Goal: Task Accomplishment & Management: Manage account settings

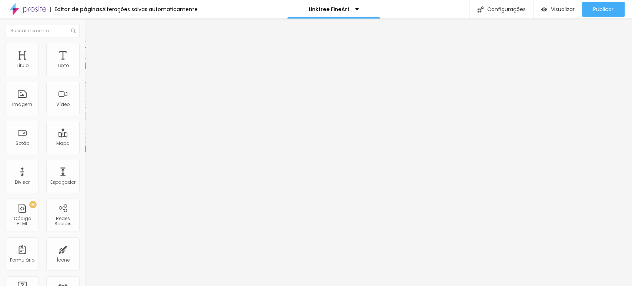
click at [85, 70] on input "ETSY STORE" at bounding box center [129, 65] width 89 height 7
type input "LOJA ONLINE"
click at [85, 152] on input "[URL][DOMAIN_NAME]" at bounding box center [129, 148] width 89 height 7
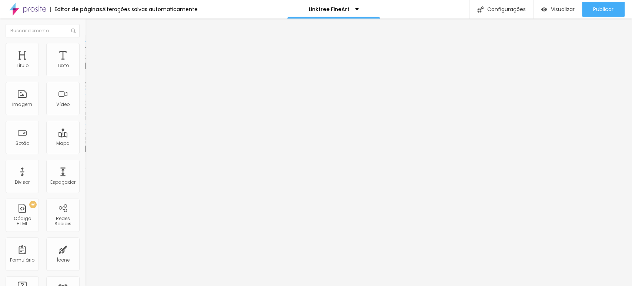
click at [85, 152] on input "[URL][DOMAIN_NAME]" at bounding box center [129, 148] width 89 height 7
paste input "[DOMAIN_NAME][URL]"
drag, startPoint x: 58, startPoint y: 152, endPoint x: 66, endPoint y: 147, distance: 9.5
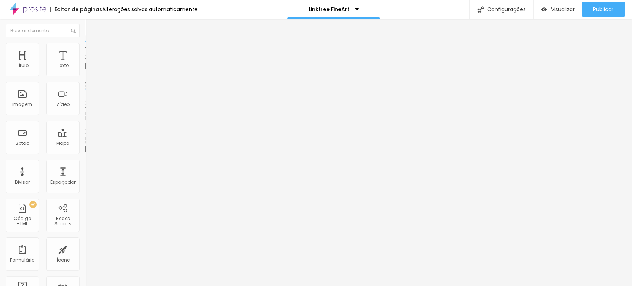
click at [85, 147] on div "URL [URL][DOMAIN_NAME]" at bounding box center [127, 150] width 85 height 18
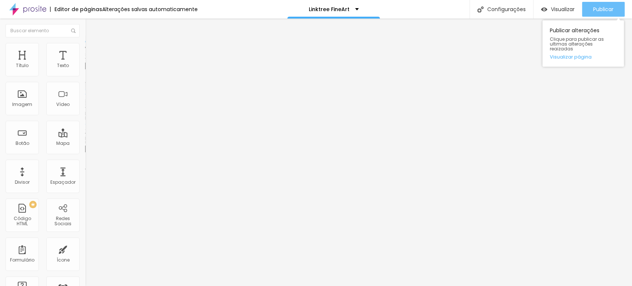
type input "[URL][DOMAIN_NAME]"
click at [601, 8] on span "Publicar" at bounding box center [603, 9] width 20 height 6
